Goal: Download file/media

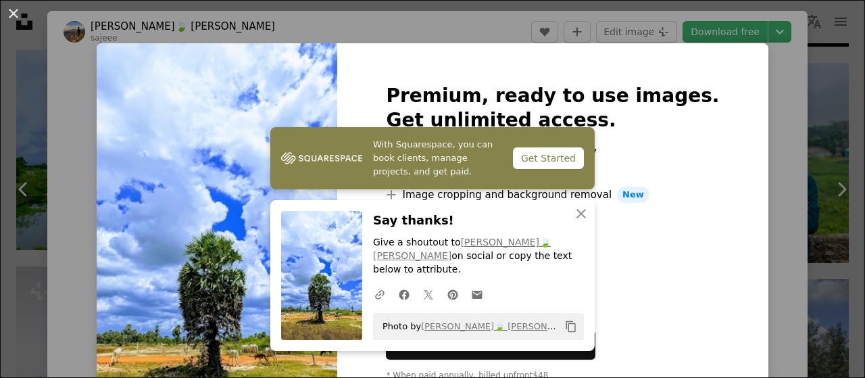
scroll to position [55, 0]
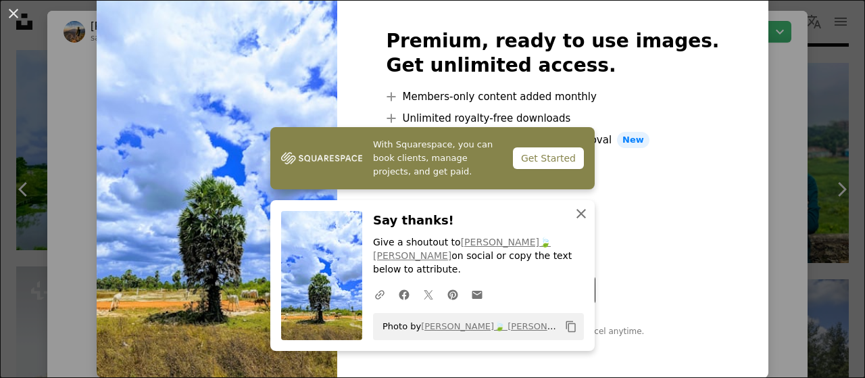
click at [576, 218] on icon "button" at bounding box center [580, 213] width 9 height 9
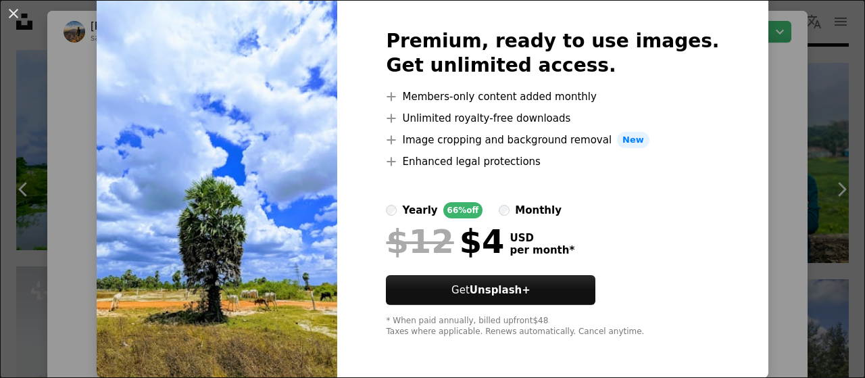
scroll to position [0, 0]
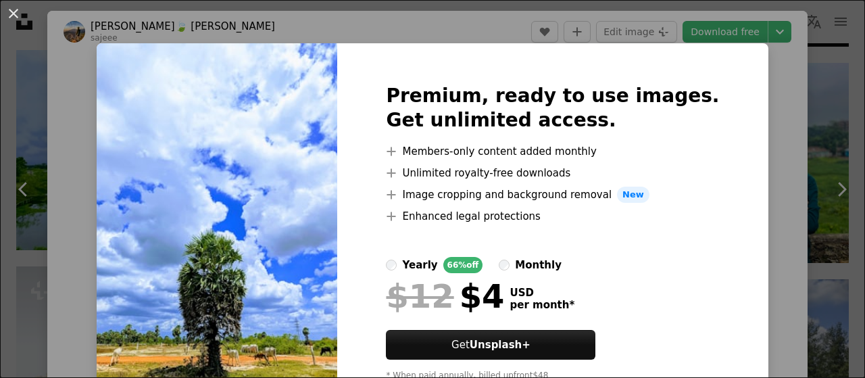
click at [475, 31] on div "An X shape Premium, ready to use images. Get unlimited access. A plus sign Memb…" at bounding box center [432, 189] width 865 height 378
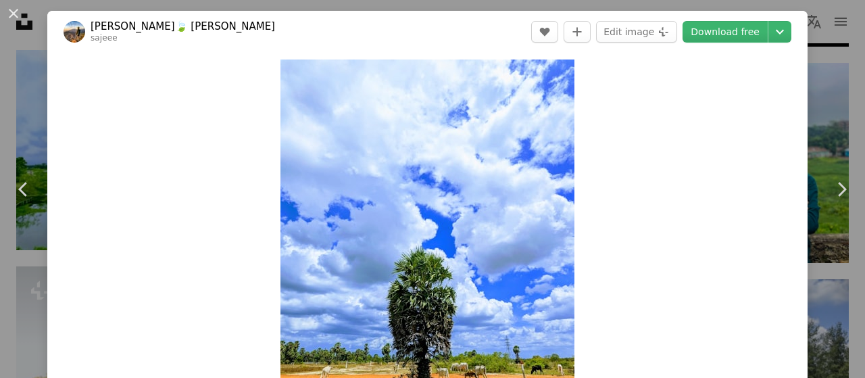
click at [159, 25] on link "[PERSON_NAME]🍃 [PERSON_NAME]" at bounding box center [183, 27] width 184 height 14
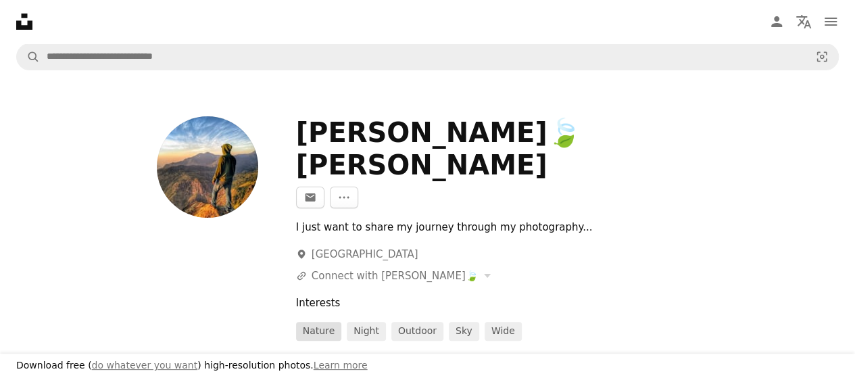
click at [320, 322] on link "nature" at bounding box center [318, 331] width 45 height 19
click at [315, 193] on icon at bounding box center [310, 197] width 10 height 8
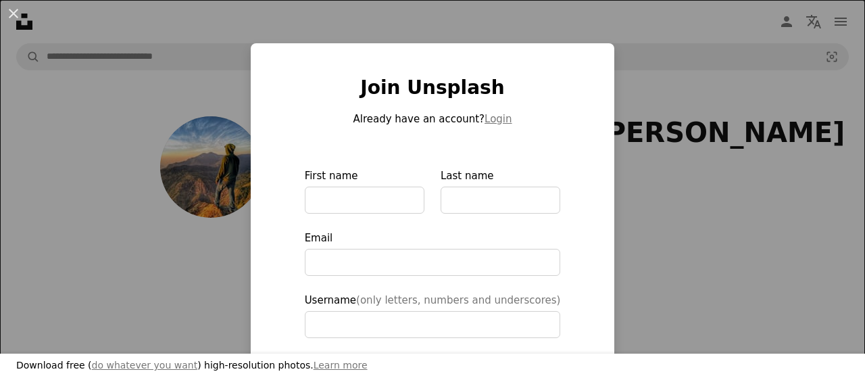
click at [623, 63] on div "An X shape Download free ( do whatever you want ) high-resolution photos. Learn…" at bounding box center [432, 189] width 865 height 378
